Goal: Task Accomplishment & Management: Manage account settings

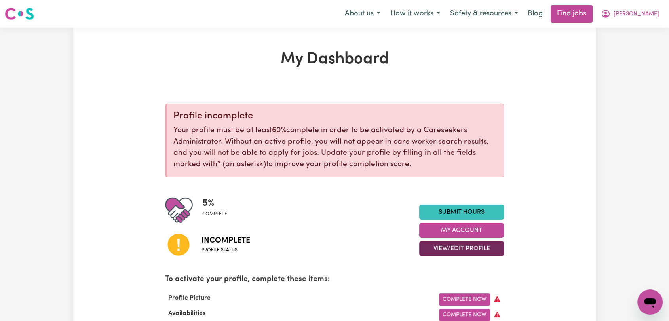
click at [439, 248] on button "View/Edit Profile" at bounding box center [462, 248] width 85 height 15
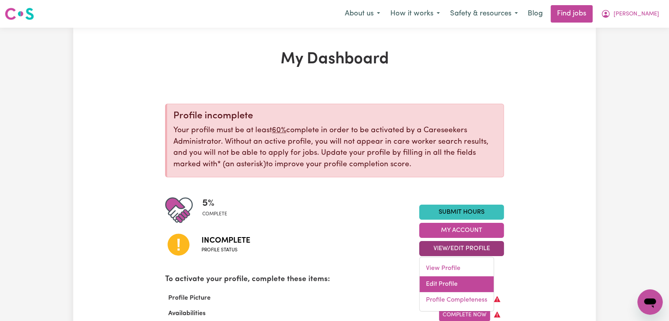
click at [439, 281] on link "Edit Profile" at bounding box center [457, 285] width 74 height 16
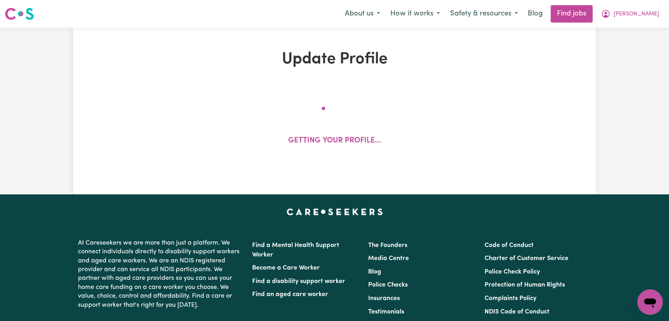
select select "female"
select select "Australian PR"
select select "Studying a healthcare related degree or qualification"
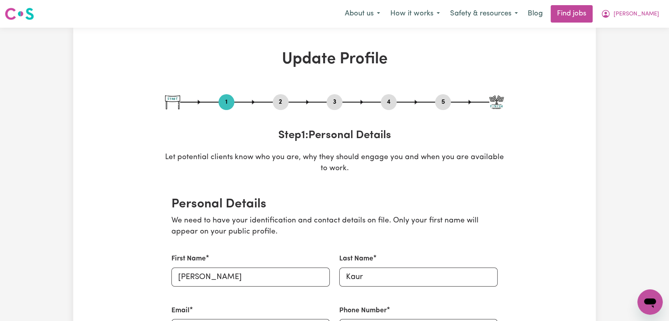
click at [450, 99] on button "5" at bounding box center [443, 102] width 16 height 10
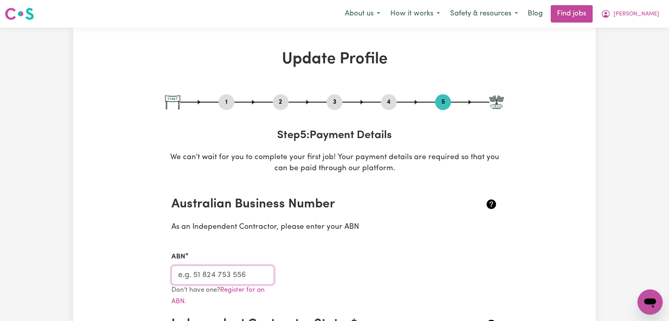
click at [231, 277] on input "ABN" at bounding box center [223, 275] width 103 height 19
paste input "46763215690"
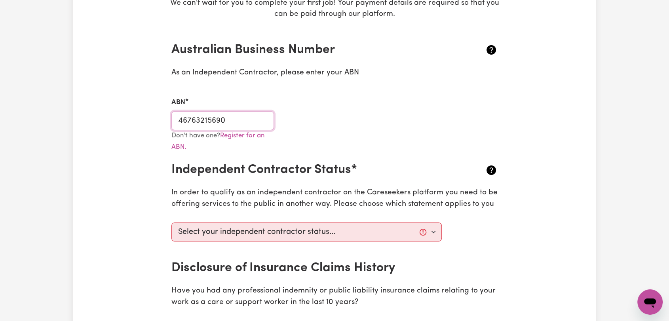
scroll to position [176, 0]
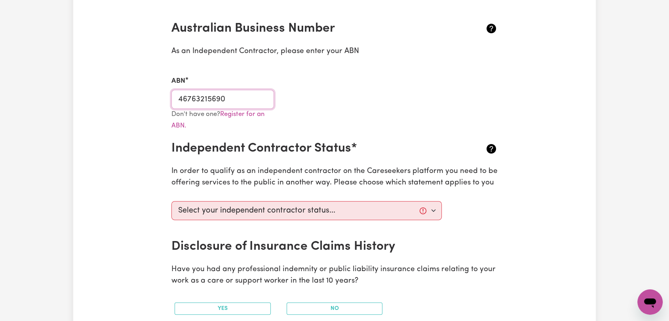
type input "46763215690"
click at [254, 210] on select "Select your independent contractor status... I am providing services through an…" at bounding box center [307, 210] width 271 height 19
select select "I am providing services through another platform"
click at [172, 201] on select "Select your independent contractor status... I am providing services through an…" at bounding box center [307, 210] width 271 height 19
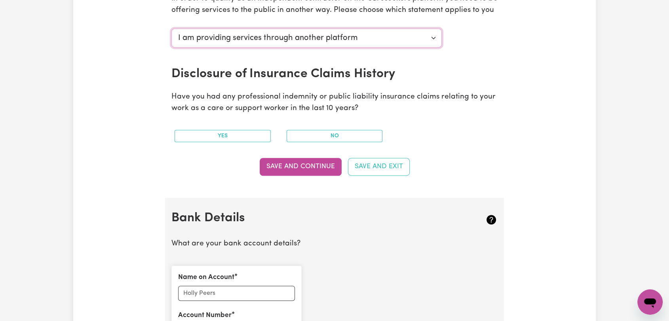
scroll to position [396, 0]
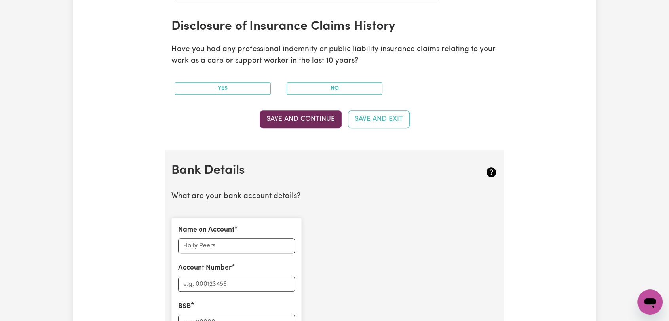
click at [288, 120] on button "Save and Continue" at bounding box center [301, 119] width 82 height 17
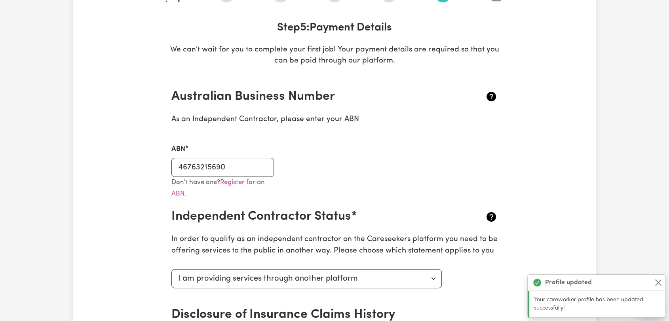
scroll to position [0, 0]
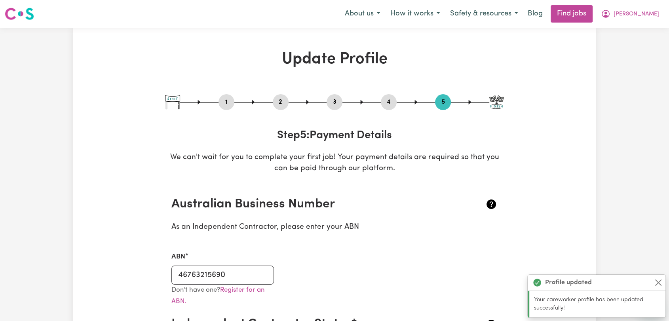
click at [282, 103] on button "2" at bounding box center [281, 102] width 16 height 10
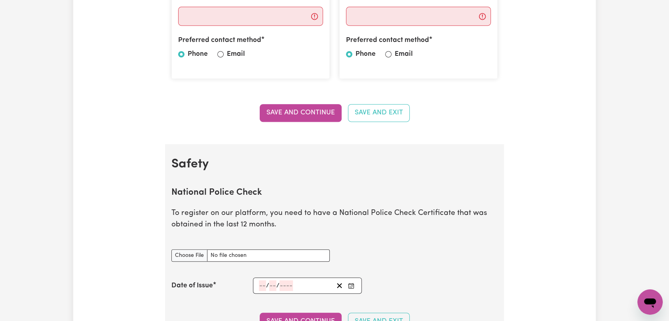
scroll to position [484, 0]
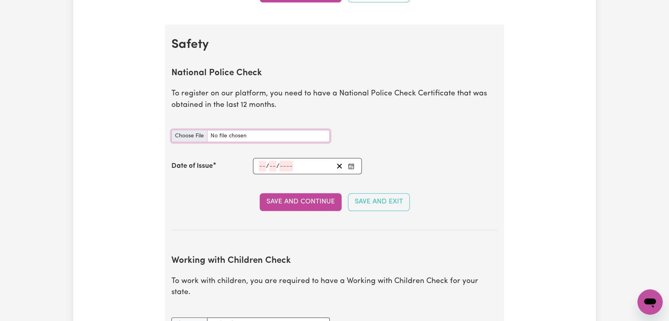
click at [177, 137] on input "National Police Check document" at bounding box center [251, 136] width 158 height 12
type input "C:\fakepath\Amanjeet kaur Kaur - PC - 12MAY25 --.pdf"
click at [323, 204] on button "Save and Continue" at bounding box center [301, 201] width 82 height 17
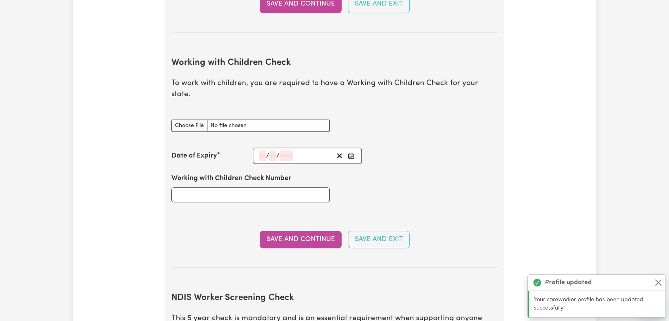
scroll to position [595, 0]
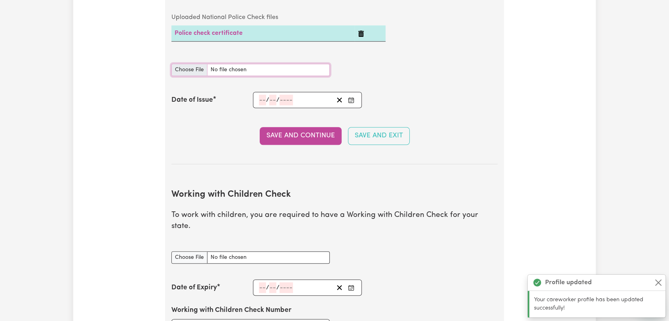
click at [184, 65] on input "National Police Check document" at bounding box center [251, 70] width 158 height 12
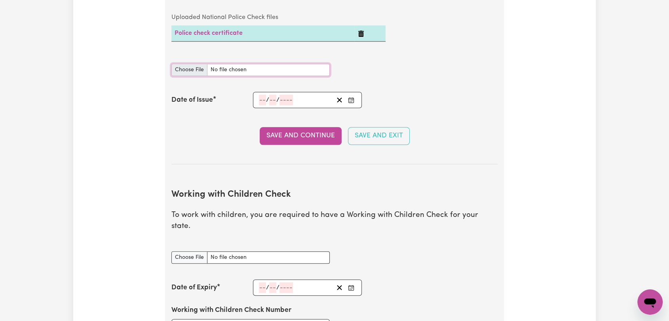
type input "C:\fakepath\Amanjeet kaur Kaur - PC - 12SEP25--.pdf"
click at [349, 105] on div "/ /" at bounding box center [307, 100] width 109 height 16
click at [347, 101] on button "Enter the Date of Issue of your National Police Check" at bounding box center [351, 100] width 11 height 11
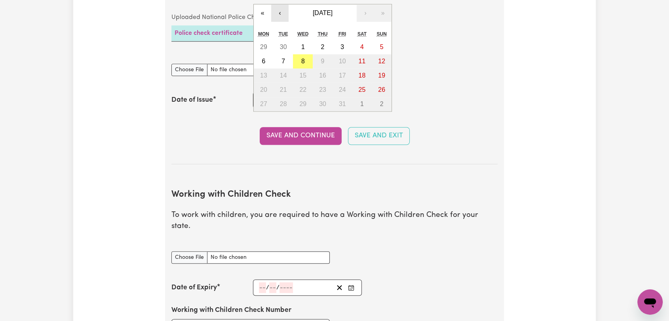
click at [280, 13] on button "‹" at bounding box center [279, 12] width 17 height 17
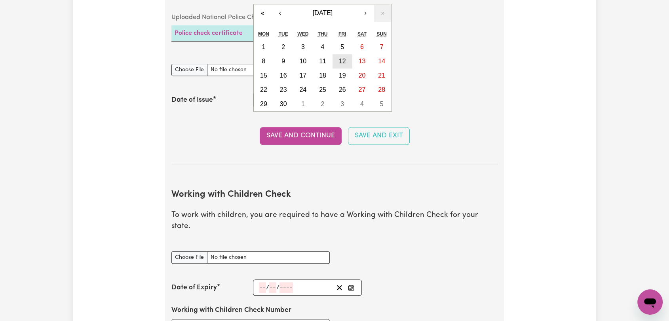
click at [338, 64] on button "12" at bounding box center [343, 61] width 20 height 14
type input "2025-09-12"
type input "12"
type input "9"
type input "2025"
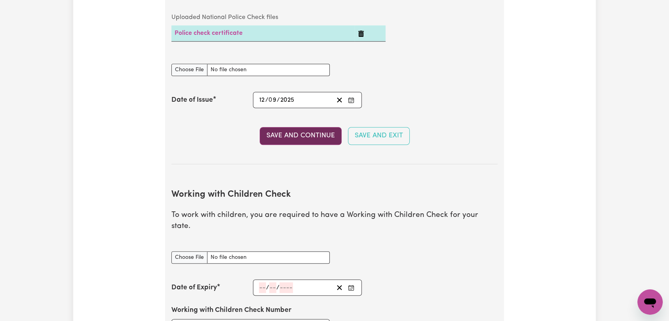
click at [312, 134] on button "Save and Continue" at bounding box center [301, 135] width 82 height 17
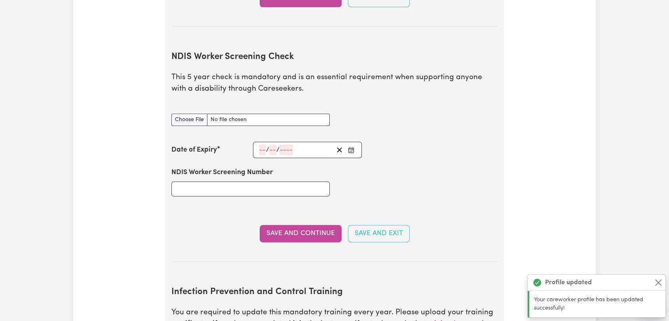
scroll to position [992, 0]
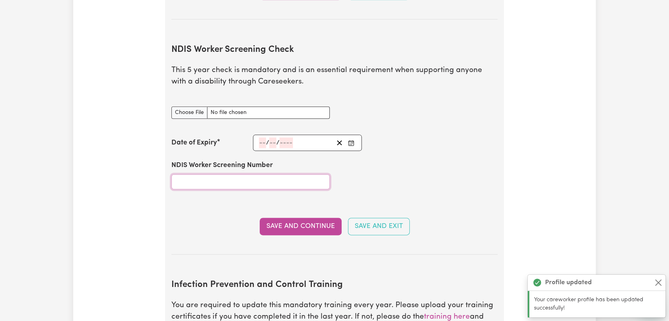
click at [222, 174] on input "NDIS Worker Screening Number" at bounding box center [251, 181] width 158 height 15
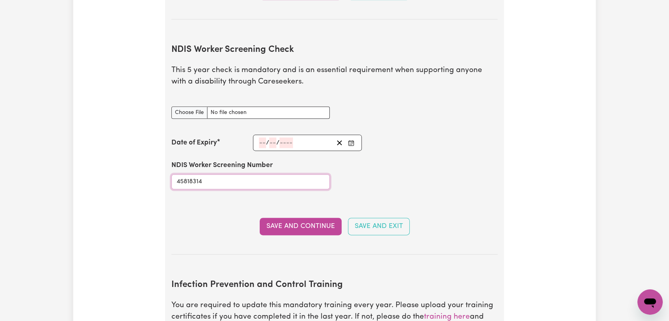
type input "45818314"
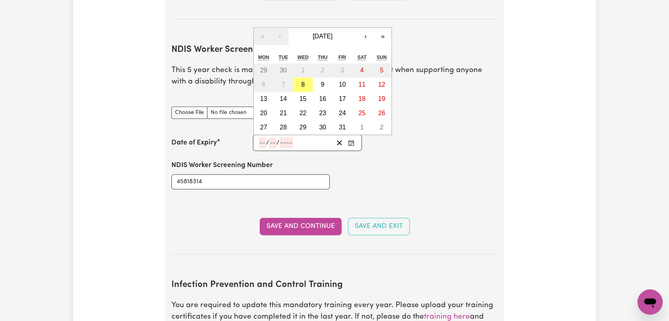
click at [259, 137] on input "number" at bounding box center [262, 142] width 7 height 11
type input "03"
type input "10"
type input "202"
type input "2029-10-03"
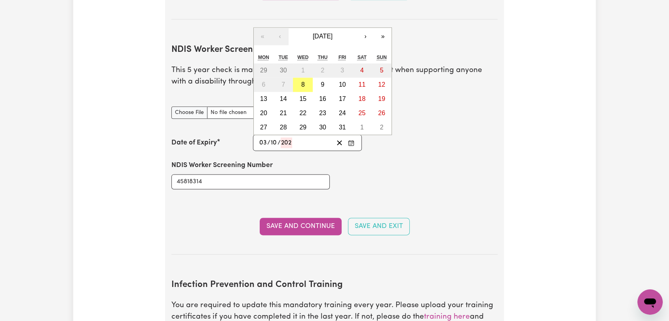
type input "3"
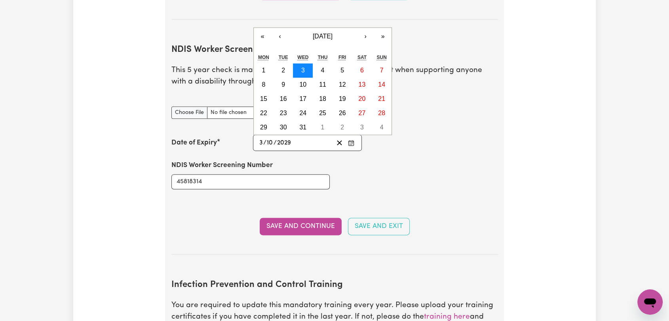
type input "2029"
click at [301, 63] on button "3" at bounding box center [303, 70] width 20 height 14
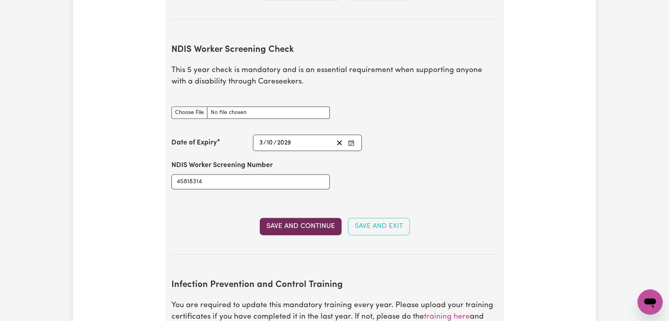
click at [307, 218] on button "Save and Continue" at bounding box center [301, 226] width 82 height 17
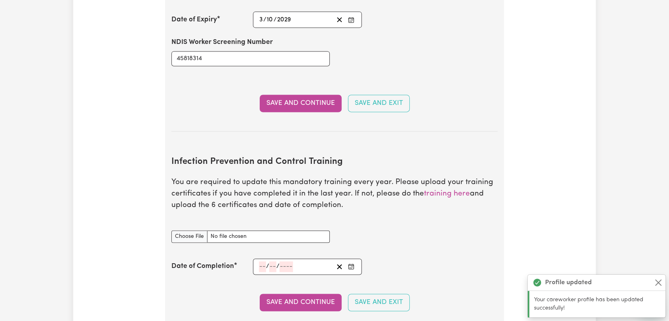
scroll to position [1027, 0]
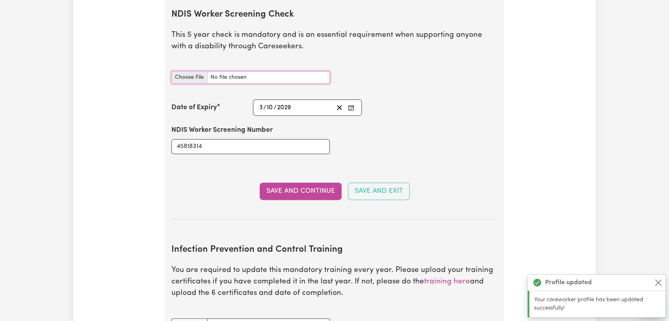
click at [190, 71] on input "NDIS Worker Screening Check document" at bounding box center [251, 77] width 158 height 12
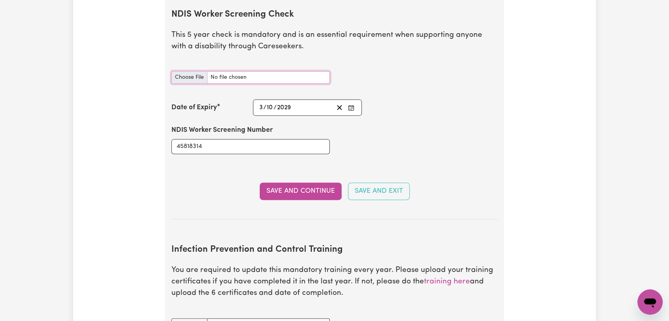
click at [182, 71] on input "NDIS Worker Screening Check document" at bounding box center [251, 77] width 158 height 12
type input "C:\fakepath\Amanjeet kaur Kaur - NDIS CLEARANCE - 30OCT29.jpg"
click at [299, 183] on button "Save and Continue" at bounding box center [301, 191] width 82 height 17
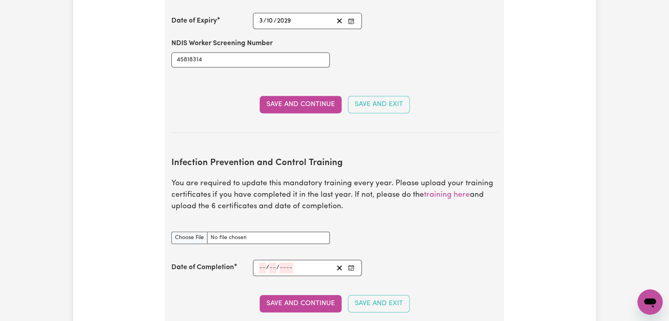
scroll to position [1070, 0]
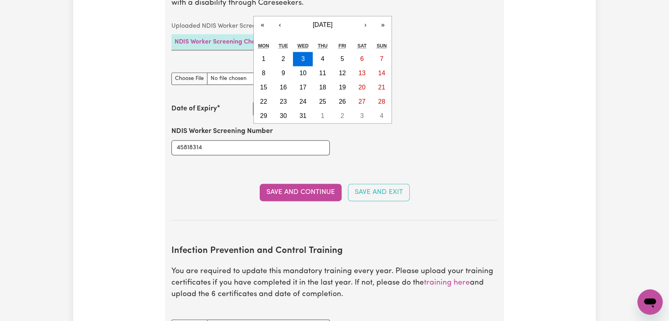
click at [260, 101] on div "2029-10-03 3 / 10 / 2029 « ‹ October 2029 › » Mon Tue Wed Thu Fri Sat Sun 1 2 3…" at bounding box center [307, 109] width 109 height 16
click at [288, 109] on button "30" at bounding box center [284, 116] width 20 height 14
type input "2029-10-30"
type input "30"
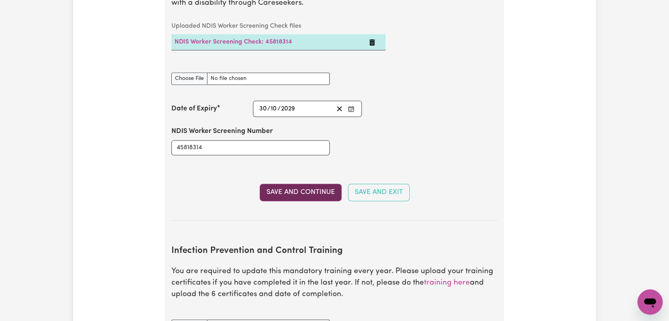
click at [296, 184] on button "Save and Continue" at bounding box center [301, 192] width 82 height 17
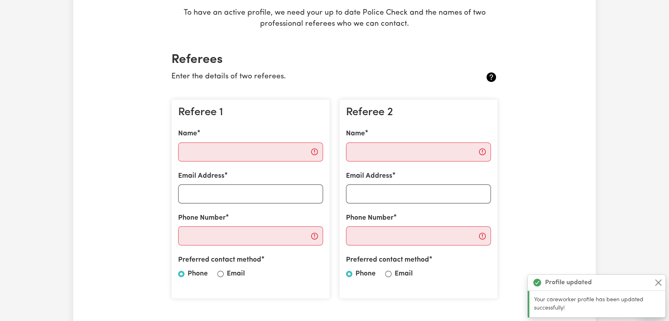
scroll to position [220, 0]
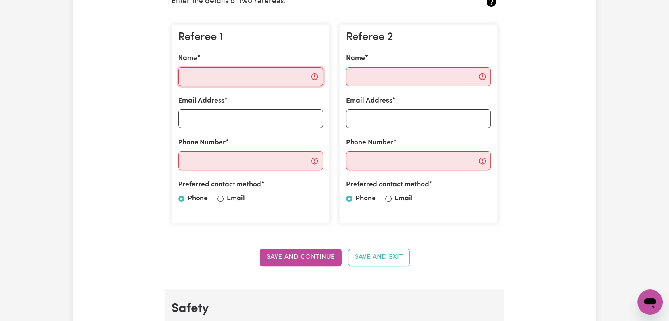
click at [219, 74] on input "Name" at bounding box center [250, 76] width 145 height 19
paste input "Shikha"
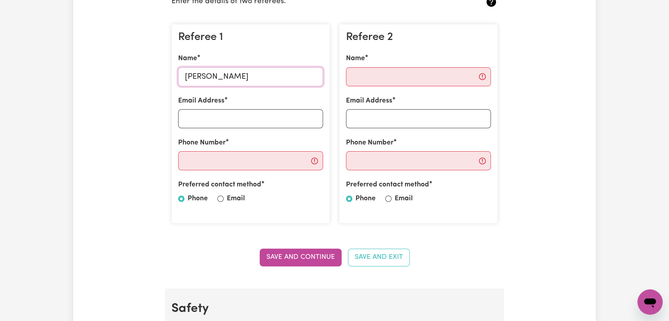
type input "Shikha"
drag, startPoint x: 215, startPoint y: 118, endPoint x: 221, endPoint y: 99, distance: 19.7
click at [215, 118] on input "Email Address" at bounding box center [250, 118] width 145 height 19
paste input "Sttrainerkhilchian@gmail.com"
type input "Sttrainerkhilchian@gmail.com"
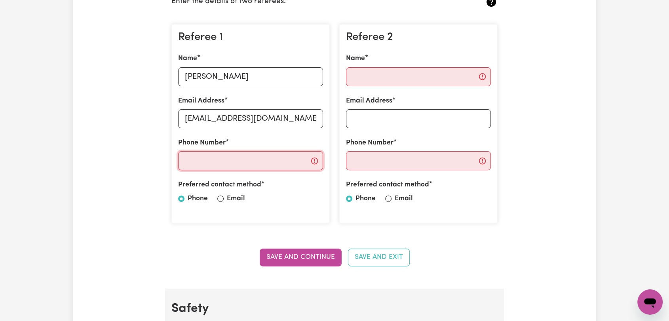
click at [217, 168] on input "Phone Number" at bounding box center [250, 160] width 145 height 19
paste input "0413019916"
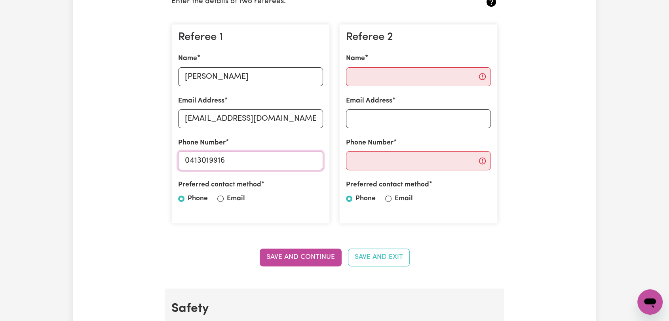
type input "0413019916"
click at [387, 79] on input "Name" at bounding box center [418, 76] width 145 height 19
paste input "Jaideep"
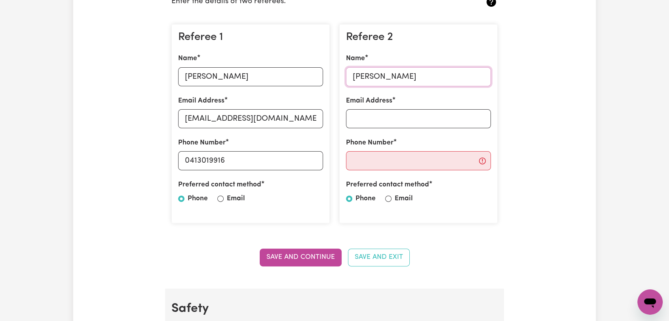
type input "Jaideep"
drag, startPoint x: 360, startPoint y: 119, endPoint x: 362, endPoint y: 115, distance: 4.8
click at [360, 118] on input "Email Address" at bounding box center [418, 118] width 145 height 19
paste input "Kindlycareinfo@gmail.com"
type input "Kindlycareinfo@gmail.com"
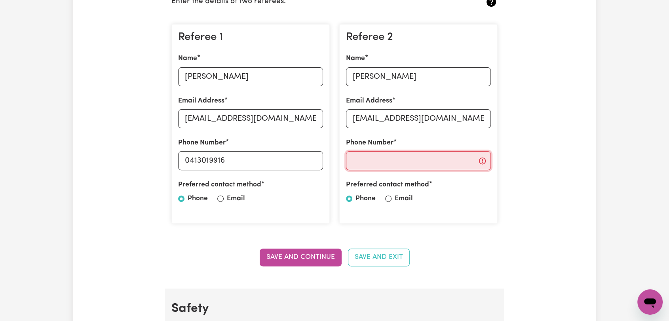
click at [386, 162] on input "Phone Number" at bounding box center [418, 160] width 145 height 19
paste input "0476862913"
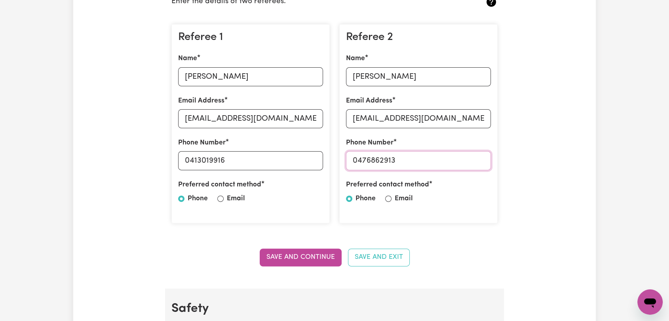
type input "0476862913"
click at [320, 257] on button "Save and Continue" at bounding box center [301, 257] width 82 height 17
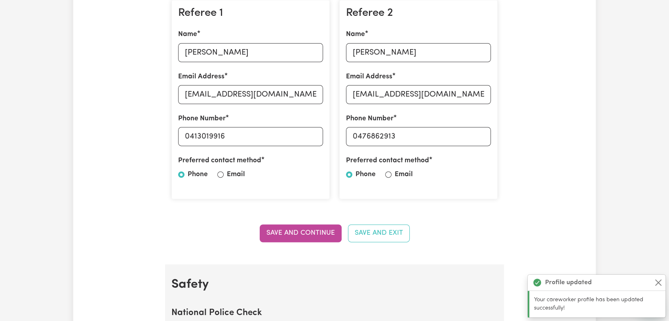
scroll to position [0, 0]
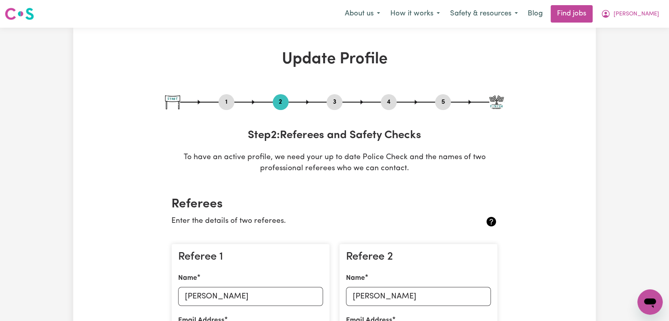
click at [334, 101] on button "3" at bounding box center [335, 102] width 16 height 10
select select "Certificate III (Individual Support)"
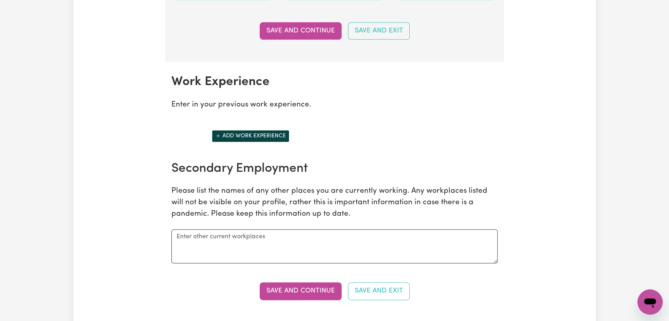
scroll to position [1276, 0]
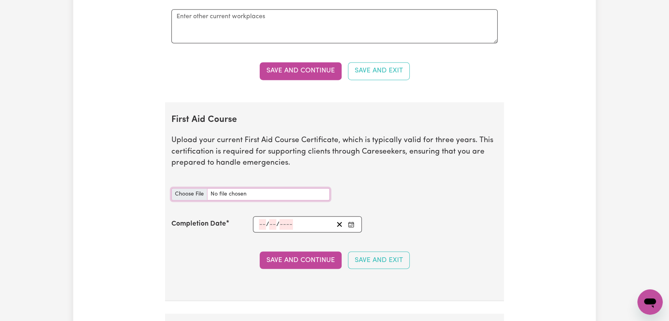
click at [190, 190] on input "First Aid Course document" at bounding box center [251, 194] width 158 height 12
type input "C:\fakepath\Amanjeet kaur Kaur - FIRST AID + CPR - 04SEP25--.pdf"
click at [349, 223] on rect "Enter the Completion Date of your First Aid Course" at bounding box center [351, 224] width 5 height 5
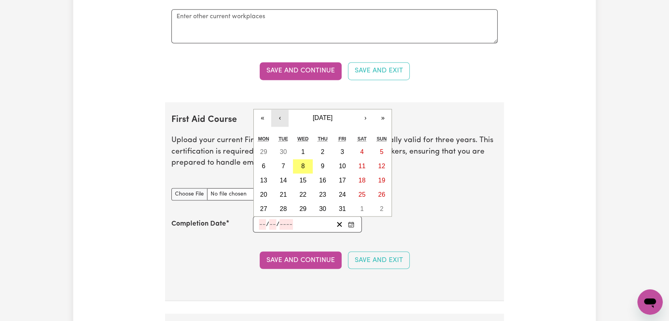
click at [282, 114] on button "‹" at bounding box center [279, 117] width 17 height 17
click at [322, 149] on abbr "4" at bounding box center [323, 152] width 4 height 7
type input "2025-09-04"
type input "4"
type input "9"
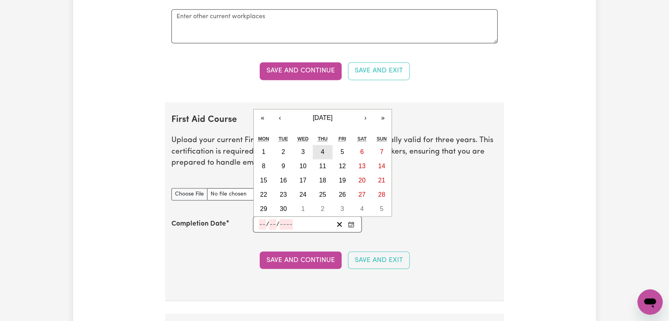
type input "2025"
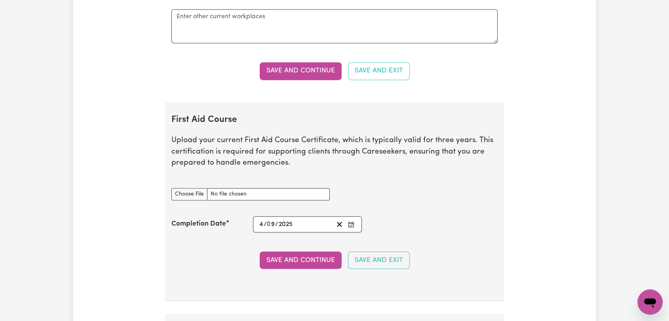
click at [319, 258] on button "Save and Continue" at bounding box center [301, 260] width 82 height 17
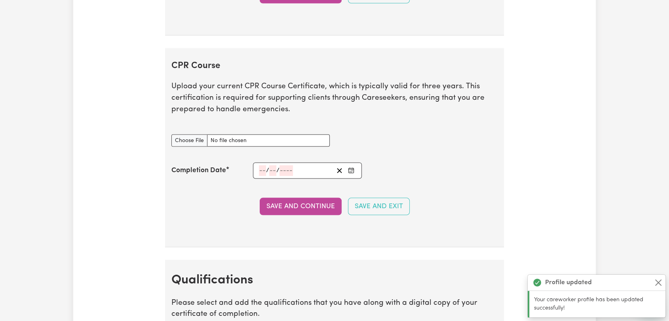
scroll to position [1588, 0]
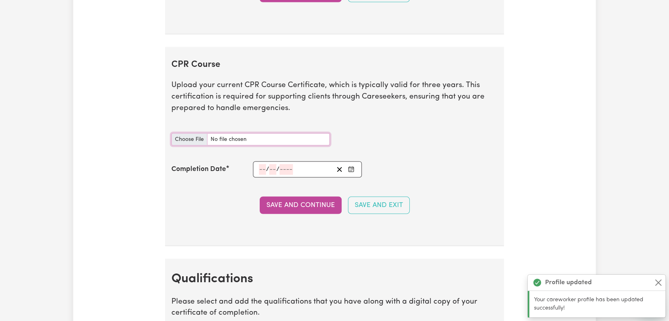
click at [184, 137] on input "CPR Course document" at bounding box center [251, 139] width 158 height 12
type input "C:\fakepath\Amanjeet kaur Kaur - FIRST AID + CPR - 04SEP25--.pdf"
click at [349, 166] on icon "Enter the Completion Date of your CPR Course" at bounding box center [351, 169] width 6 height 6
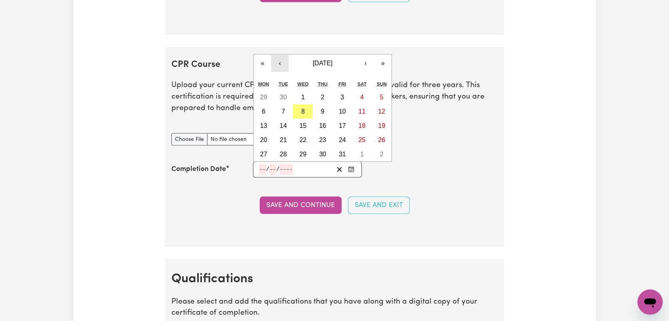
click at [284, 63] on button "‹" at bounding box center [279, 63] width 17 height 17
click at [323, 94] on abbr "4" at bounding box center [323, 97] width 4 height 7
type input "2025-09-04"
type input "4"
type input "9"
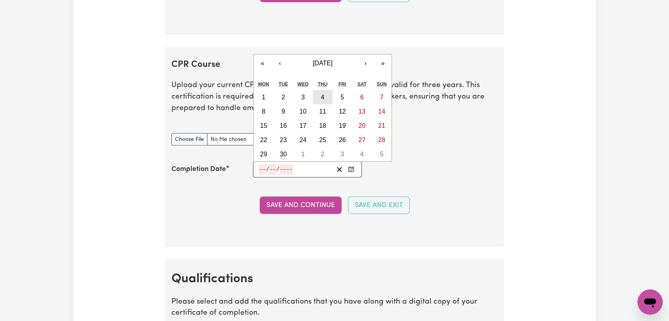
type input "2025"
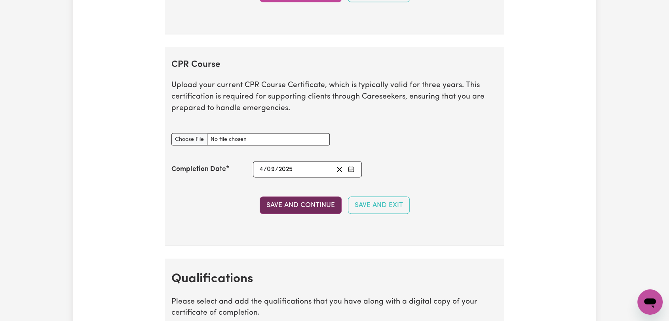
click at [311, 205] on button "Save and Continue" at bounding box center [301, 205] width 82 height 17
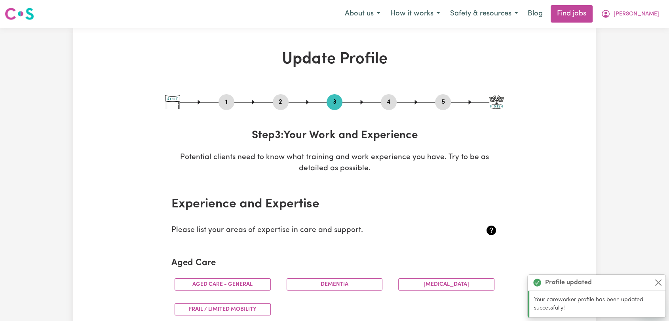
scroll to position [0, 0]
click at [387, 101] on button "4" at bounding box center [389, 102] width 16 height 10
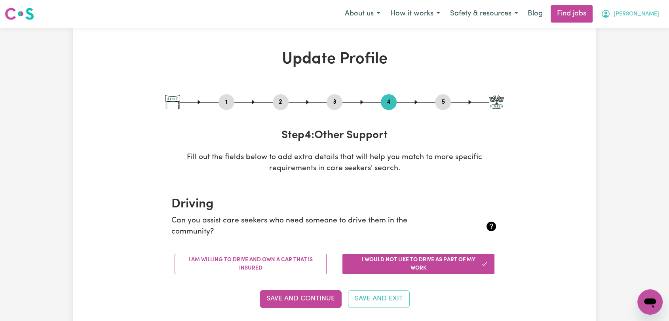
click at [650, 15] on span "Amanjeet kaur" at bounding box center [637, 14] width 46 height 9
click at [624, 58] on link "Logout" at bounding box center [633, 60] width 63 height 15
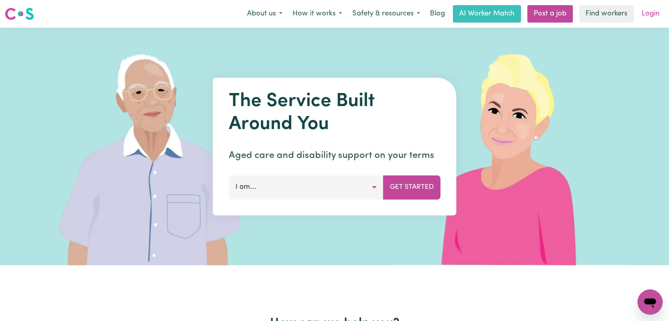
click at [649, 19] on link "Login" at bounding box center [650, 13] width 27 height 17
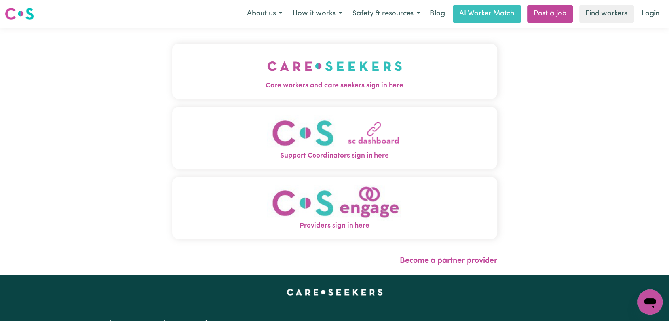
click at [383, 92] on button "Care workers and care seekers sign in here" at bounding box center [334, 71] width 325 height 55
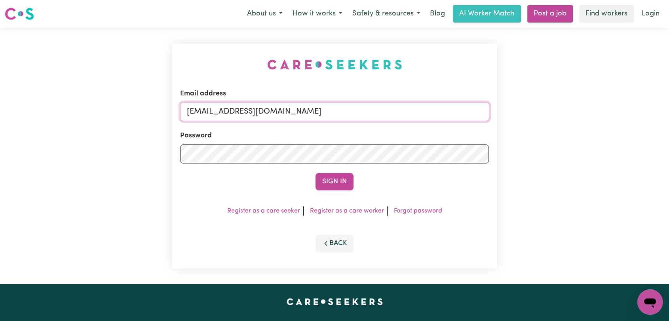
click at [373, 119] on input "onboardingcs@careseekers.com.au" at bounding box center [334, 111] width 309 height 19
drag, startPoint x: 231, startPoint y: 113, endPoint x: 338, endPoint y: 129, distance: 107.7
click at [338, 129] on form "Email address Superuser~jakedworkin@hotmail.com Password Sign In" at bounding box center [334, 140] width 309 height 102
type input "Superuser~sugutisaac051@gmail.com"
click at [340, 182] on button "Sign In" at bounding box center [335, 181] width 38 height 17
